Goal: Transaction & Acquisition: Download file/media

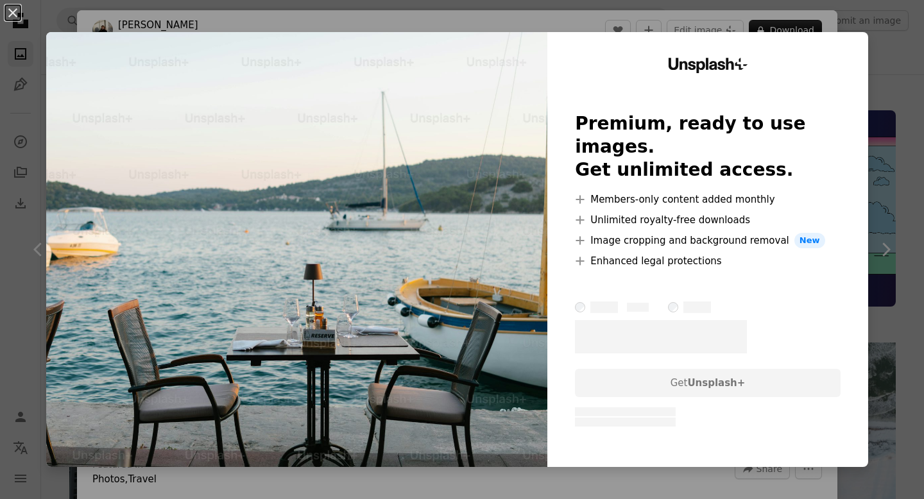
scroll to position [1343, 0]
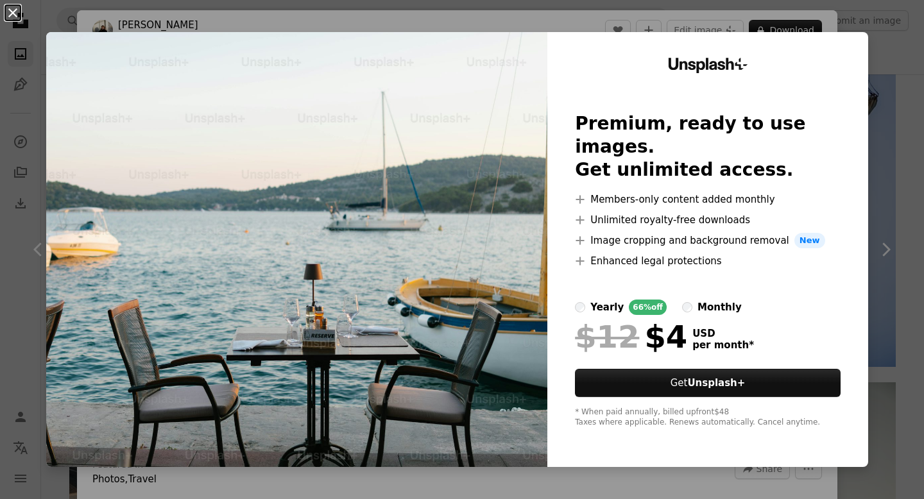
click at [11, 19] on button "An X shape" at bounding box center [12, 12] width 15 height 15
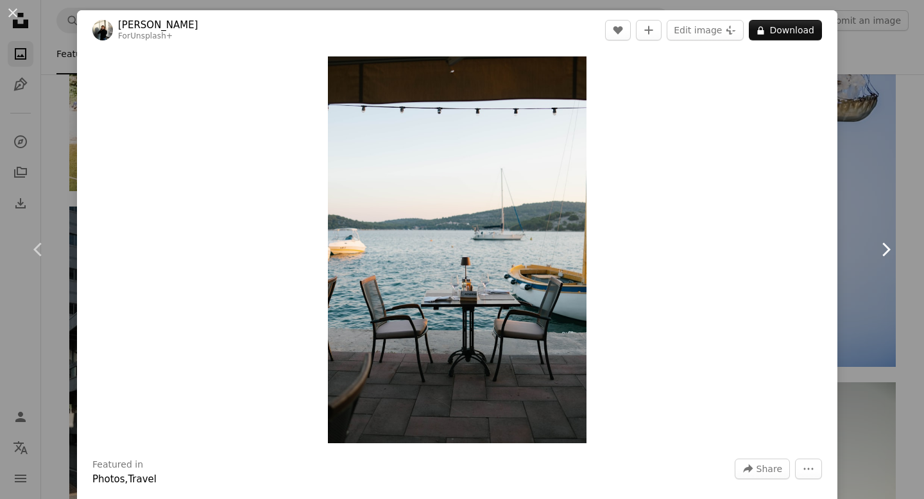
click at [909, 278] on link "Chevron right" at bounding box center [885, 249] width 77 height 123
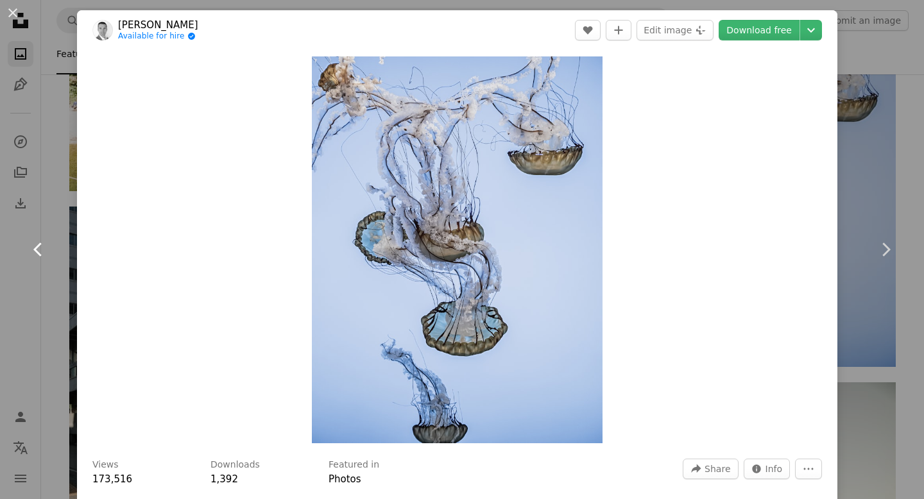
click at [16, 263] on link "Chevron left" at bounding box center [38, 249] width 77 height 123
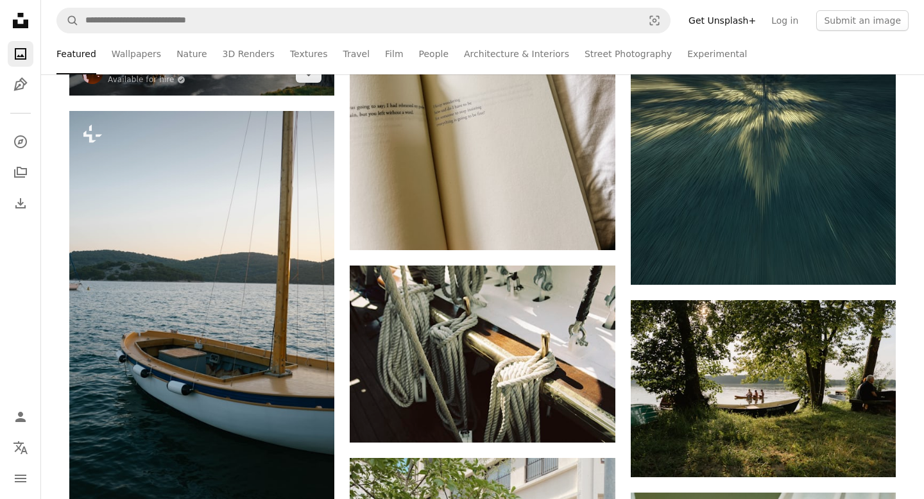
scroll to position [3751, 0]
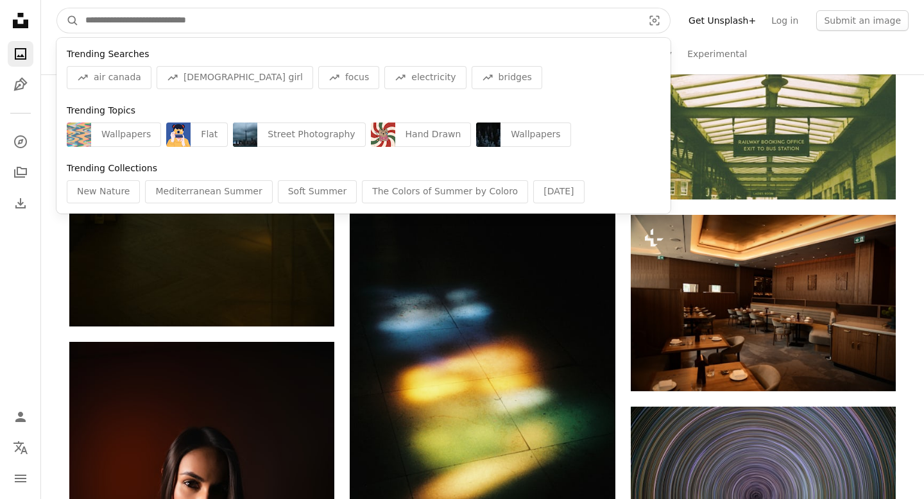
click at [211, 17] on input "Find visuals sitewide" at bounding box center [359, 20] width 560 height 24
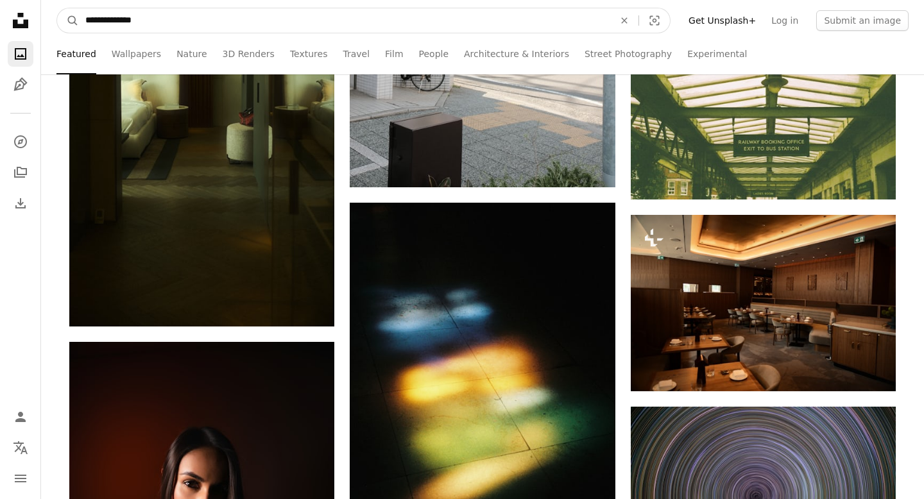
type input "**********"
click at [57, 8] on button "A magnifying glass" at bounding box center [68, 20] width 22 height 24
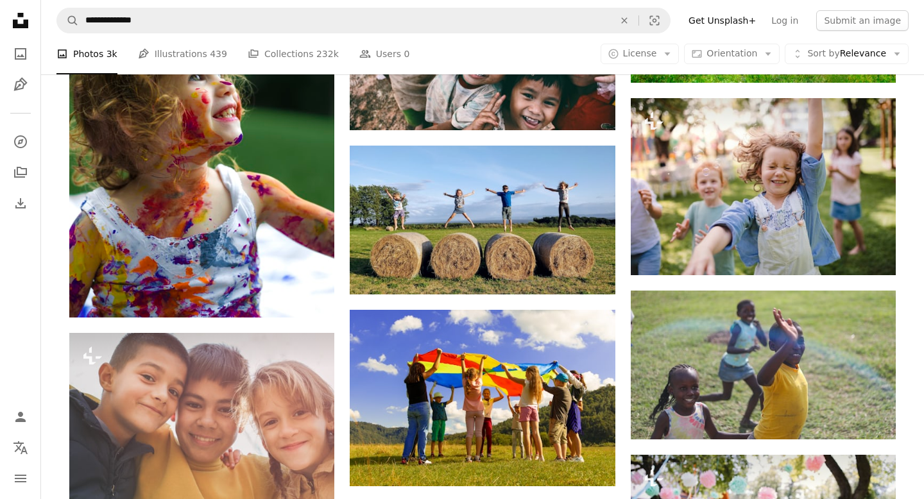
scroll to position [784, 0]
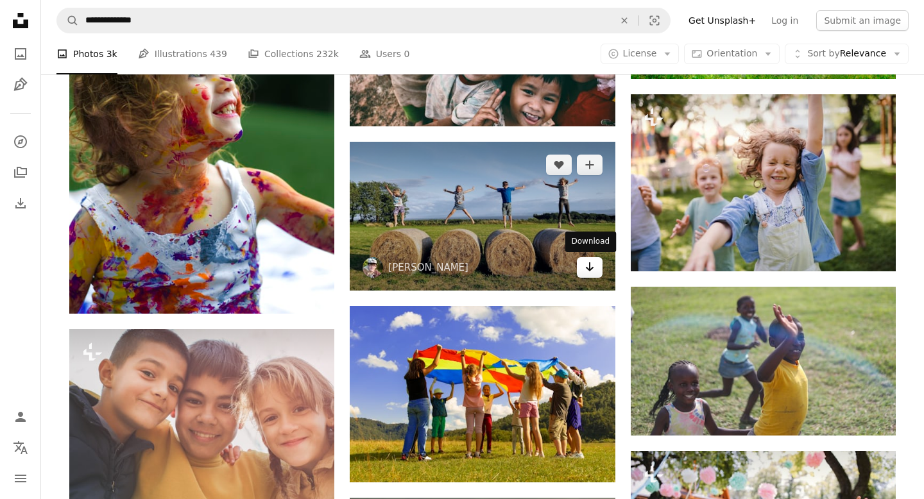
click at [594, 267] on link "Arrow pointing down" at bounding box center [590, 267] width 26 height 21
